Goal: Task Accomplishment & Management: Manage account settings

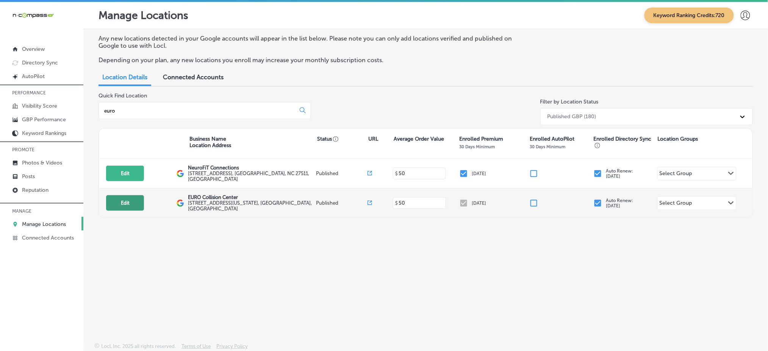
click at [126, 200] on button "Edit" at bounding box center [125, 203] width 38 height 16
select select "US"
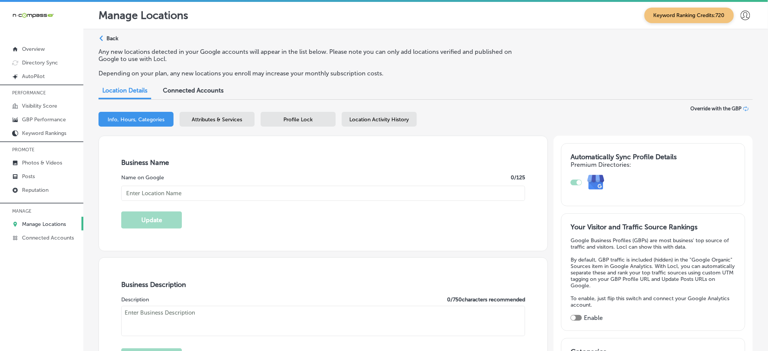
checkbox input "true"
type input "[STREET_ADDRESS][US_STATE]"
type input "[GEOGRAPHIC_DATA]"
type input "80126"
type input "US"
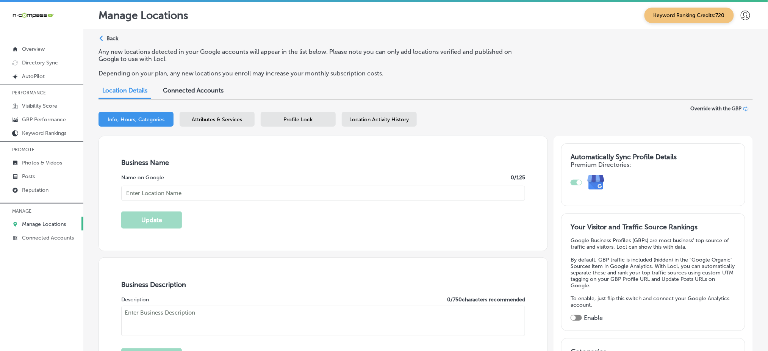
type input "[URL][DOMAIN_NAME]"
type textarea "EURO Collision Center, located in [GEOGRAPHIC_DATA], [GEOGRAPHIC_DATA], is a ce…"
type input "[PHONE_NUMBER]"
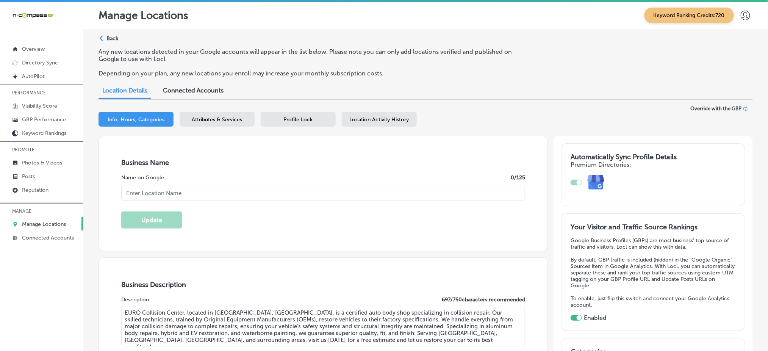
type input "EURO Collision Center"
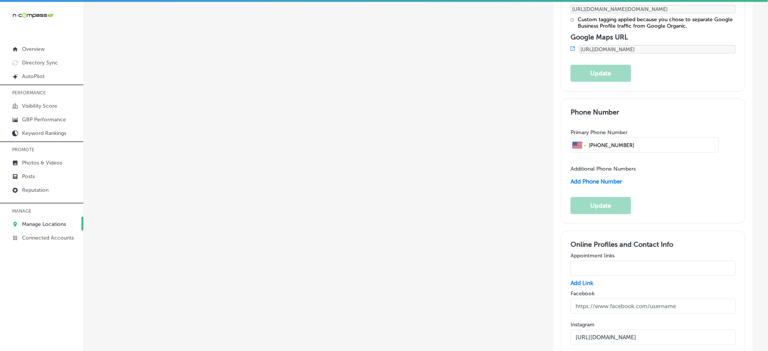
scroll to position [1162, 0]
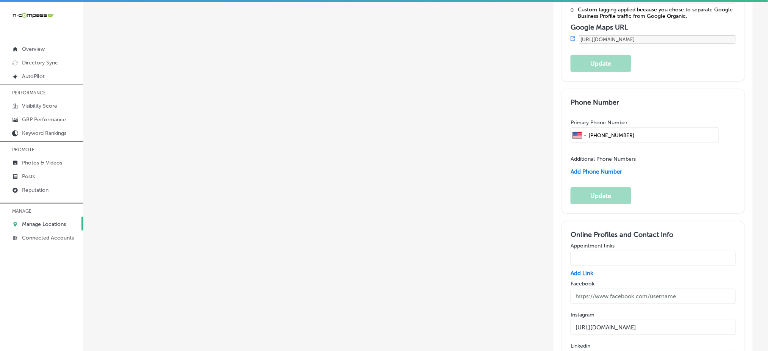
click at [616, 289] on input "text" at bounding box center [653, 296] width 165 height 15
click at [617, 289] on input "text" at bounding box center [653, 296] width 165 height 15
paste input "[URL][DOMAIN_NAME]"
type input "[URL][DOMAIN_NAME]"
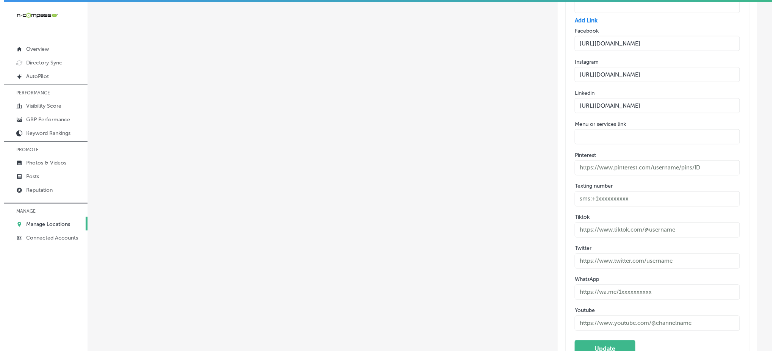
scroll to position [1444, 0]
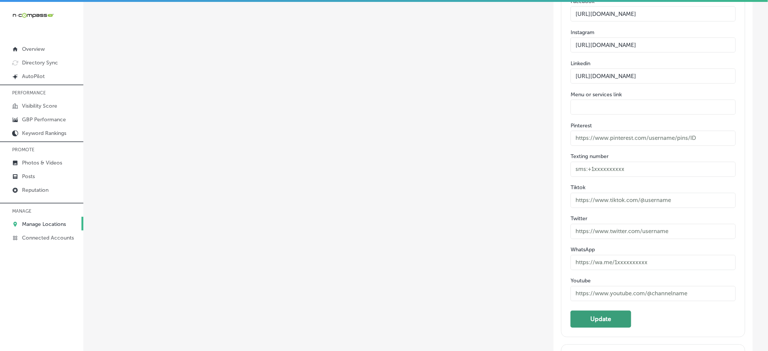
click at [597, 311] on button "Update" at bounding box center [601, 319] width 61 height 17
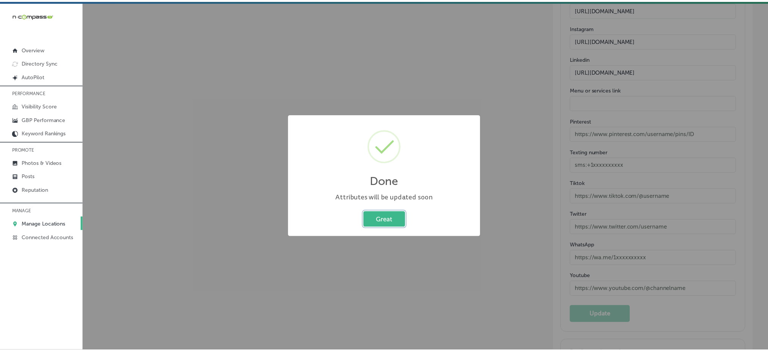
scroll to position [1429, 0]
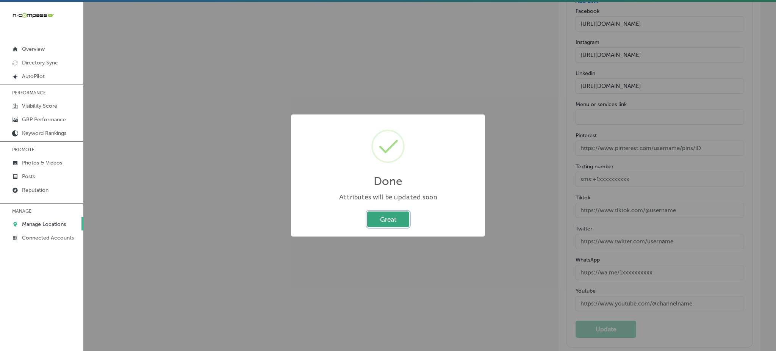
click at [390, 220] on button "Great" at bounding box center [388, 219] width 42 height 16
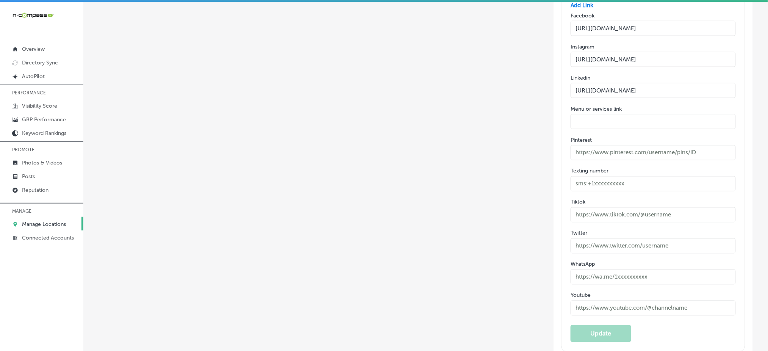
scroll to position [1444, 0]
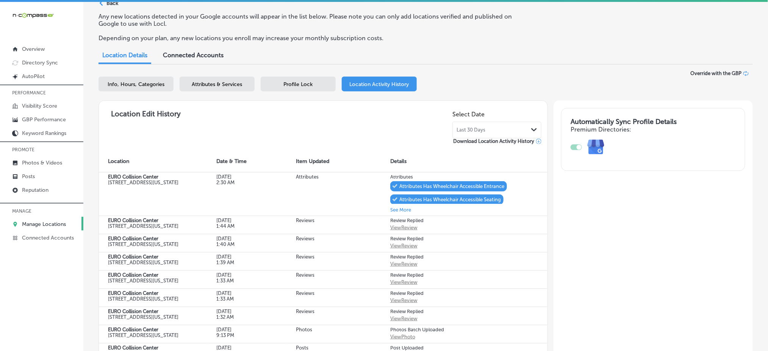
scroll to position [50, 0]
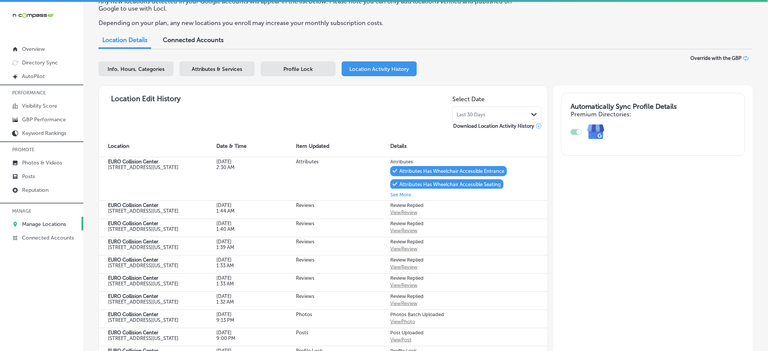
click at [50, 217] on link "Manage Locations" at bounding box center [41, 224] width 83 height 14
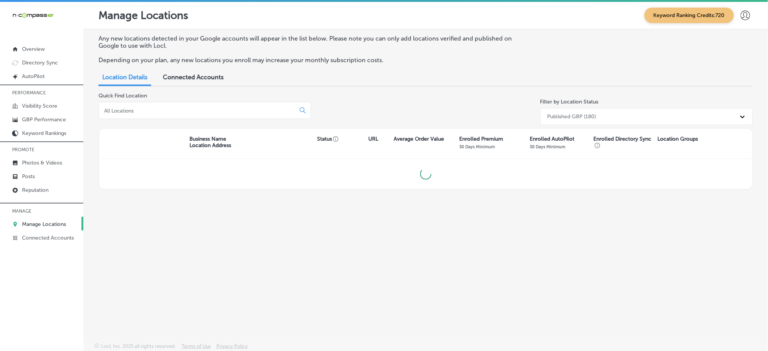
click at [192, 109] on input at bounding box center [198, 110] width 190 height 7
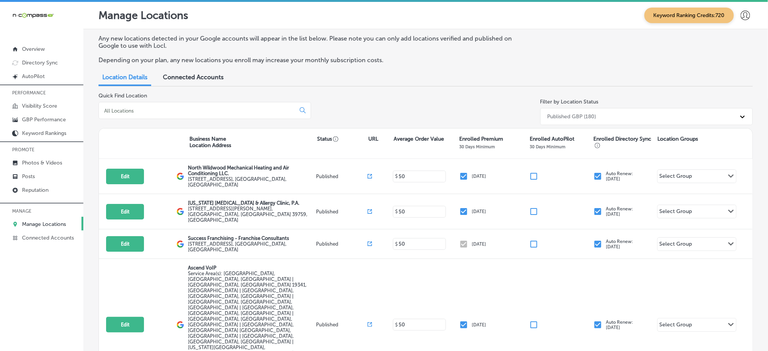
click at [123, 111] on input at bounding box center [198, 110] width 190 height 7
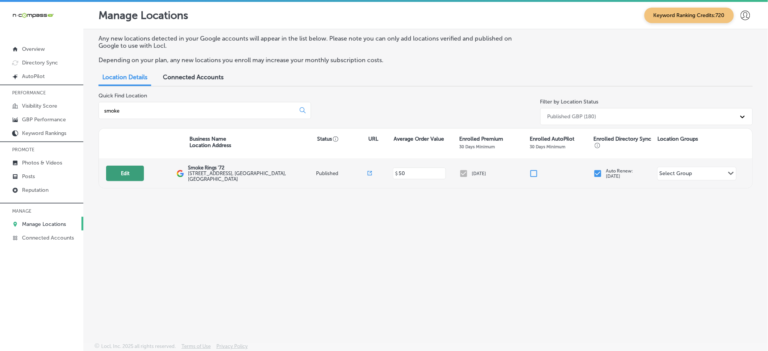
type input "smoke"
click at [124, 170] on button "Edit" at bounding box center [125, 174] width 38 height 16
select select "US"
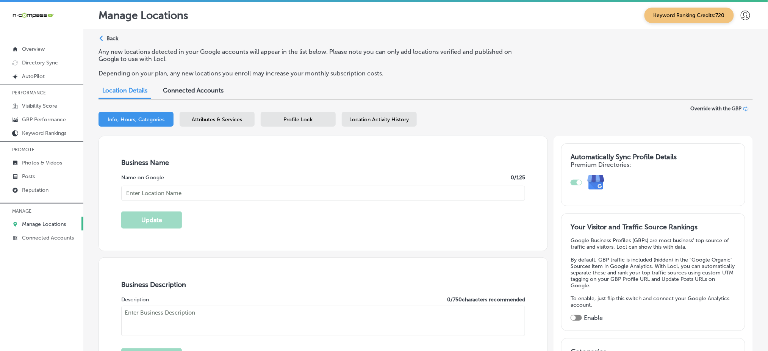
checkbox input "true"
type input "Smoke Rings '72"
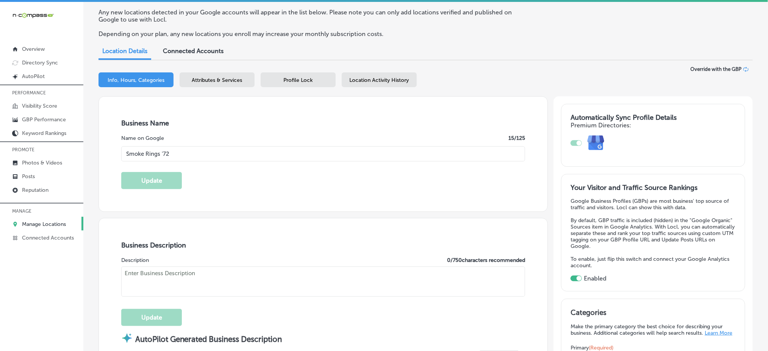
type input "[STREET_ADDRESS]"
type input "[PERSON_NAME][GEOGRAPHIC_DATA]"
type input "32953"
type input "US"
type input "[URL][DOMAIN_NAME]"
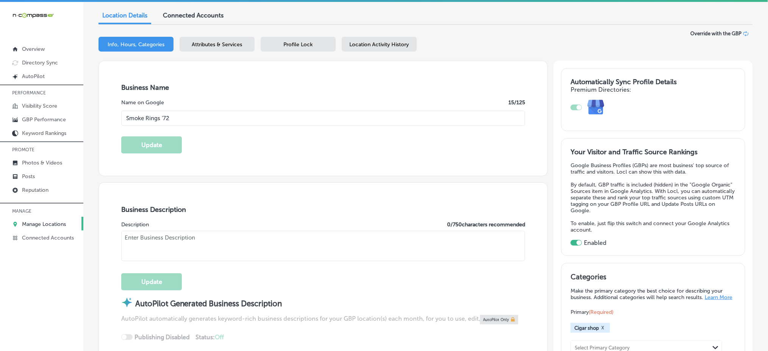
type textarea "Come visit Smoke Rings '72 in [GEOGRAPHIC_DATA], [GEOGRAPHIC_DATA], where we ar…"
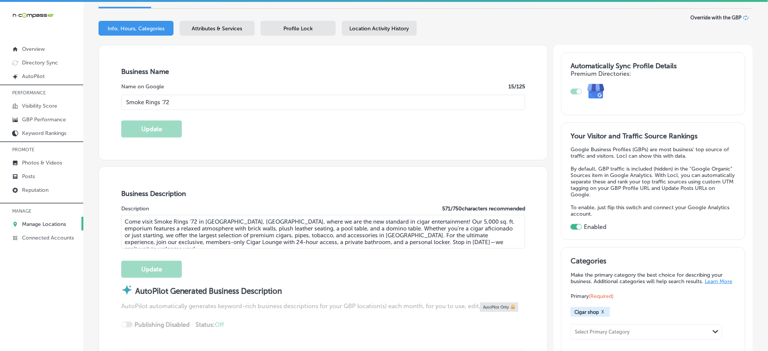
scroll to position [101, 0]
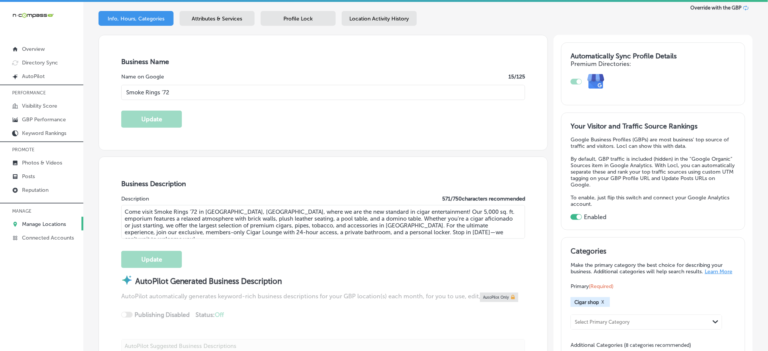
type input "[PHONE_NUMBER]"
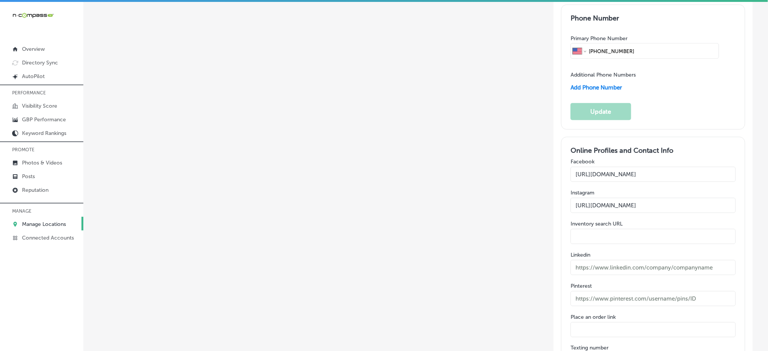
scroll to position [1364, 0]
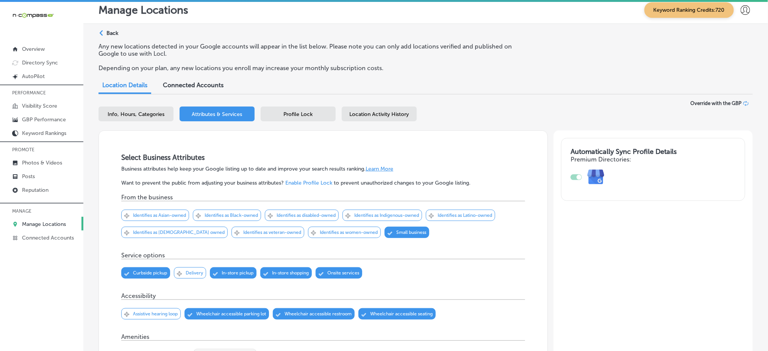
scroll to position [5, 0]
click at [143, 115] on span "Info, Hours, Categories" at bounding box center [136, 114] width 57 height 6
select select "US"
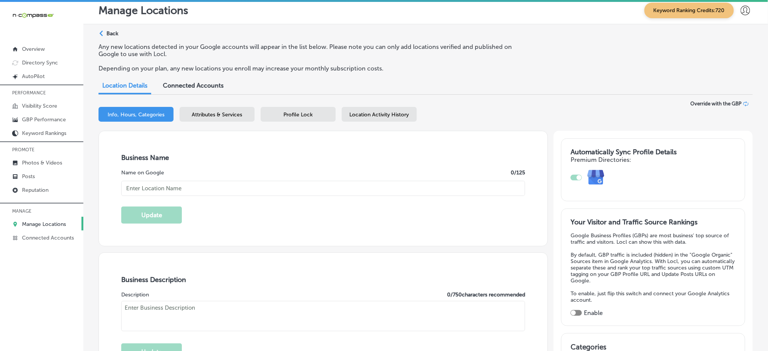
type input "Smoke Rings '72"
type input "[STREET_ADDRESS]"
type input "[PERSON_NAME][GEOGRAPHIC_DATA]"
type input "32953"
type input "US"
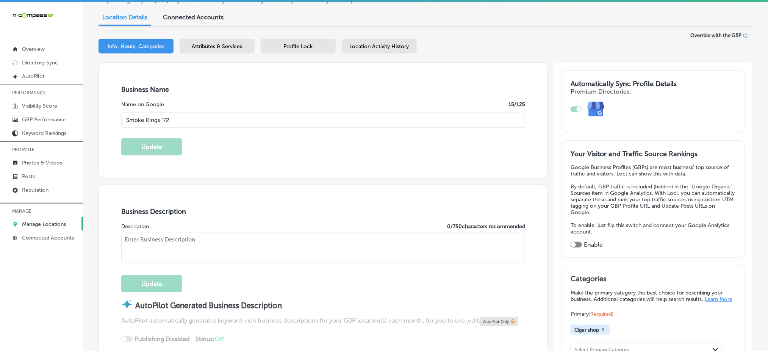
type input "[URL][DOMAIN_NAME]"
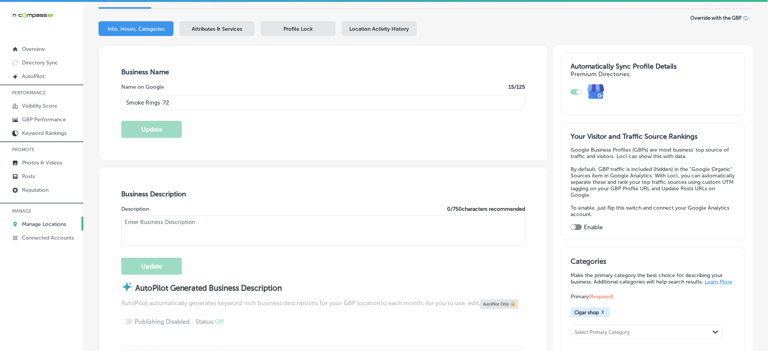
checkbox input "true"
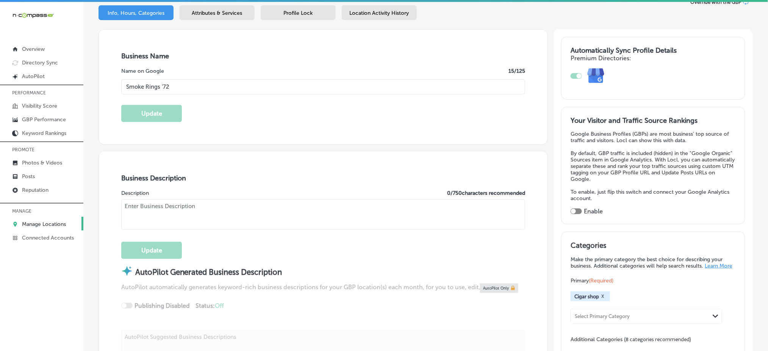
type textarea "Come visit Smoke Rings '72 in [GEOGRAPHIC_DATA], [GEOGRAPHIC_DATA], where we ar…"
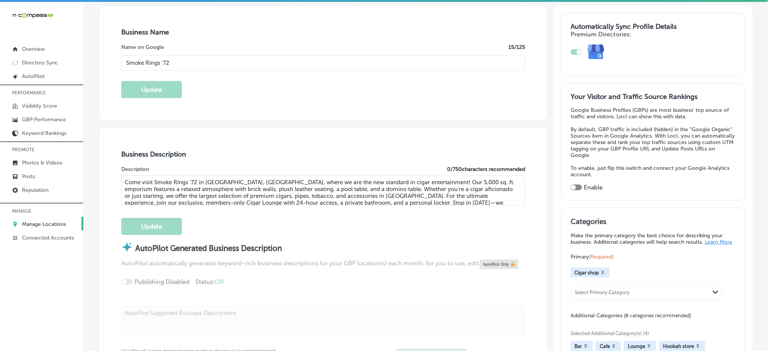
type input "[PHONE_NUMBER]"
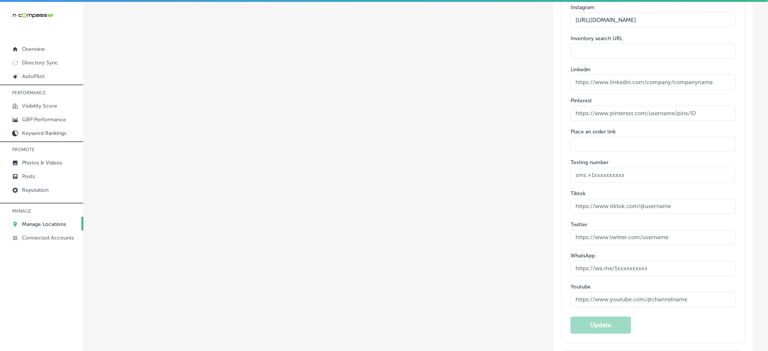
scroll to position [1427, 0]
